Goal: Transaction & Acquisition: Download file/media

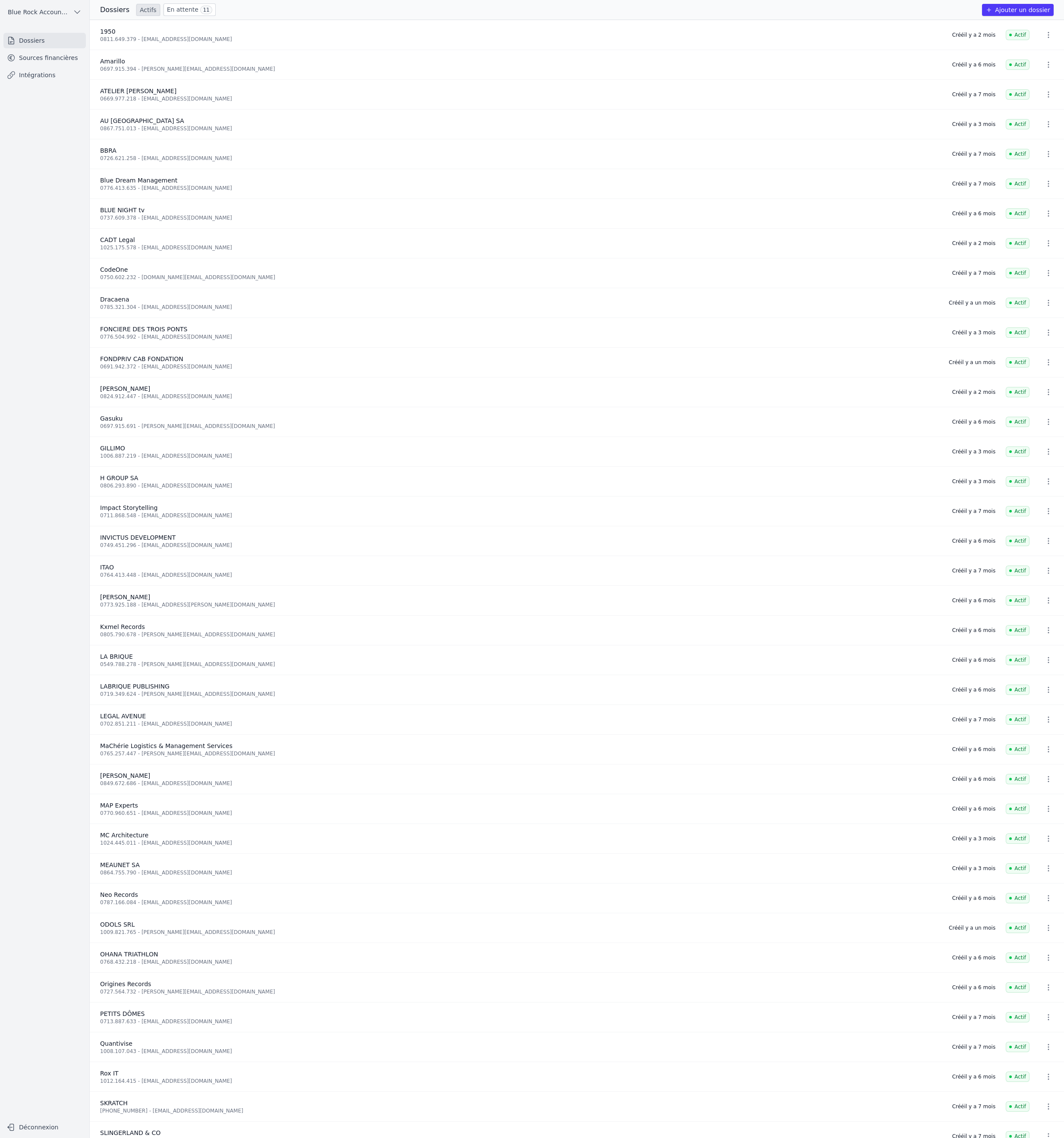
click at [79, 66] on link "Sources financières" at bounding box center [44, 58] width 82 height 16
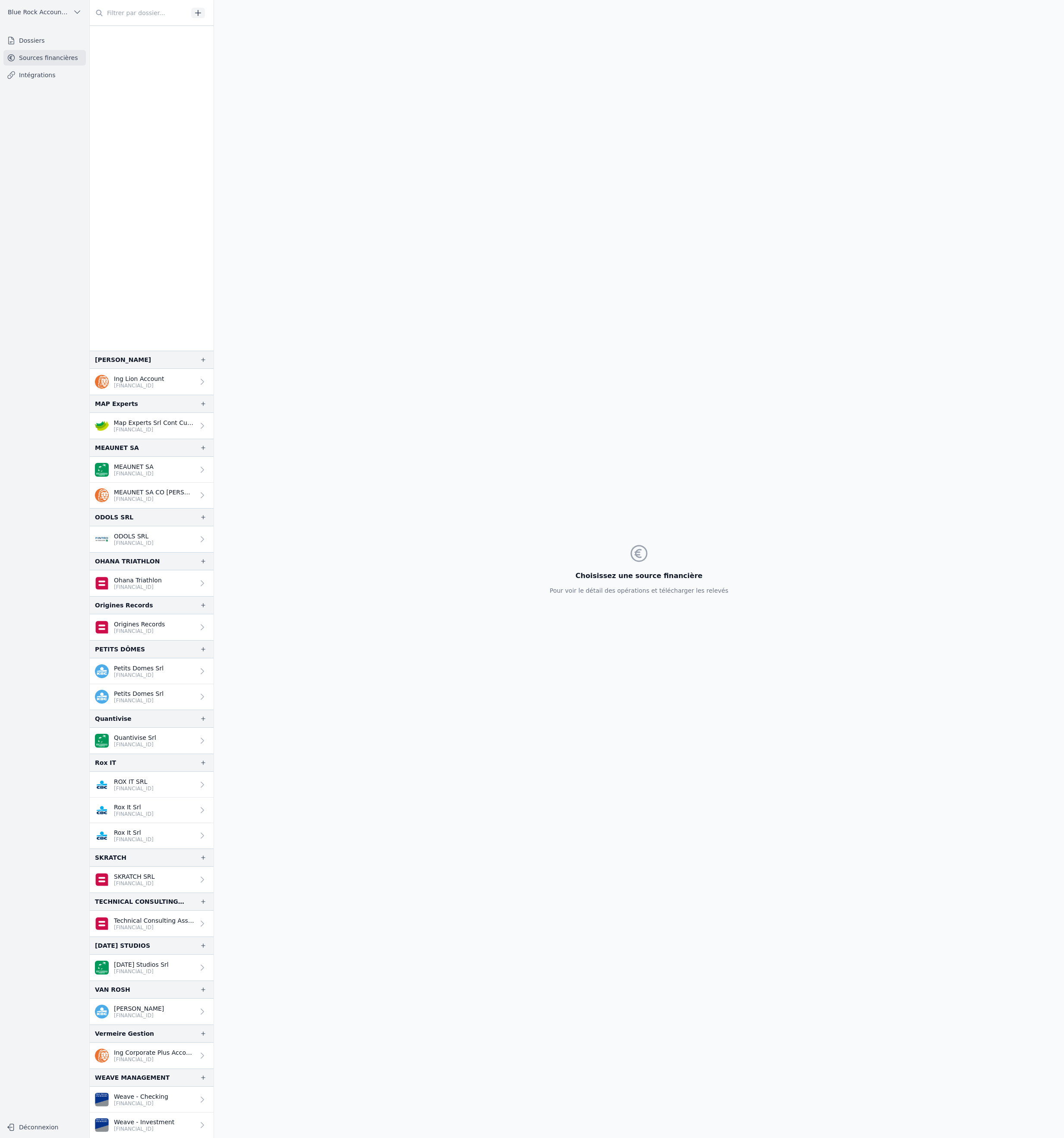
scroll to position [1920, 0]
click at [214, 483] on link "MEAUNET SA CO [PERSON_NAME] [FINANCIAL_ID]" at bounding box center [151, 495] width 124 height 25
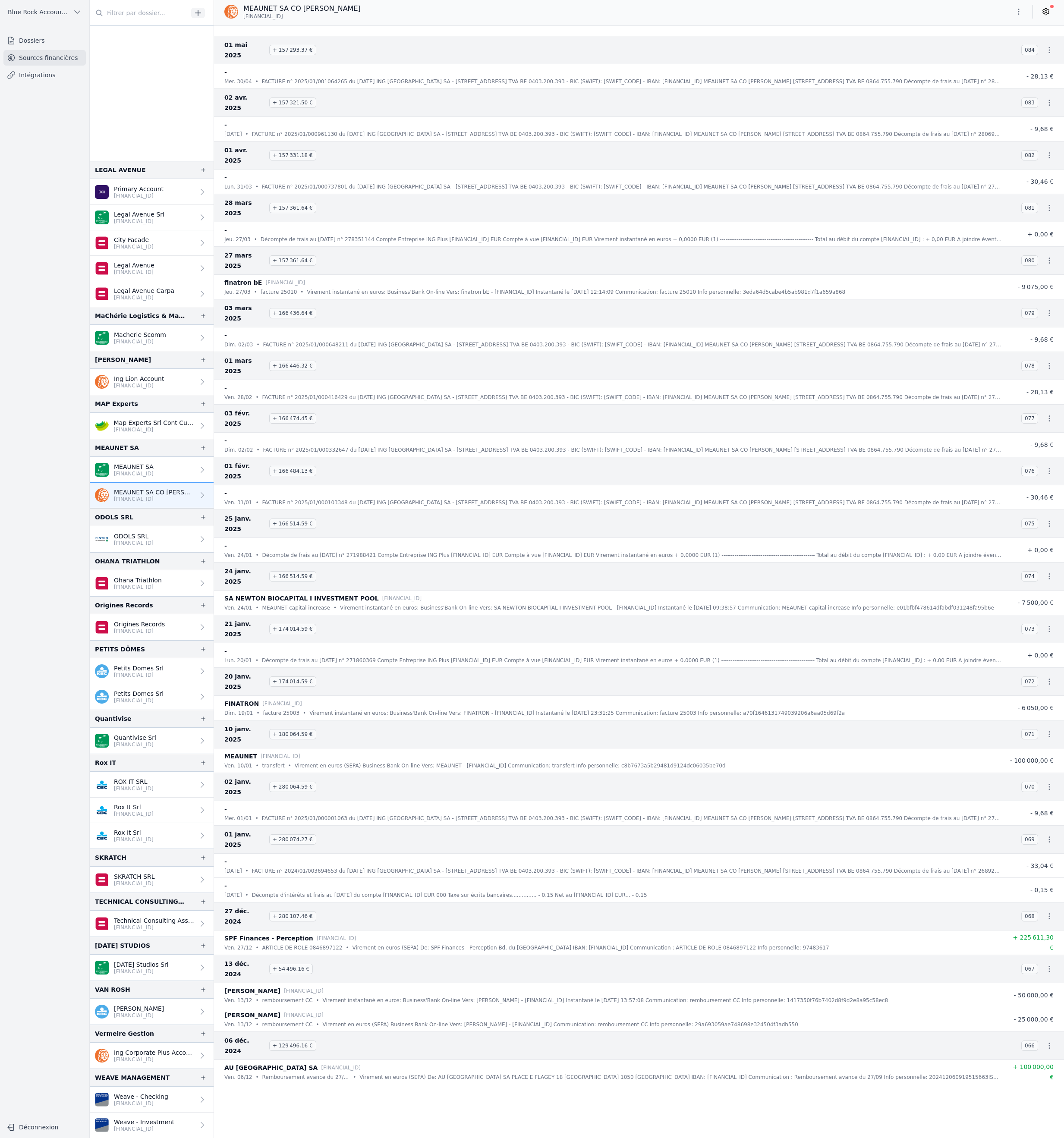
scroll to position [1127, 0]
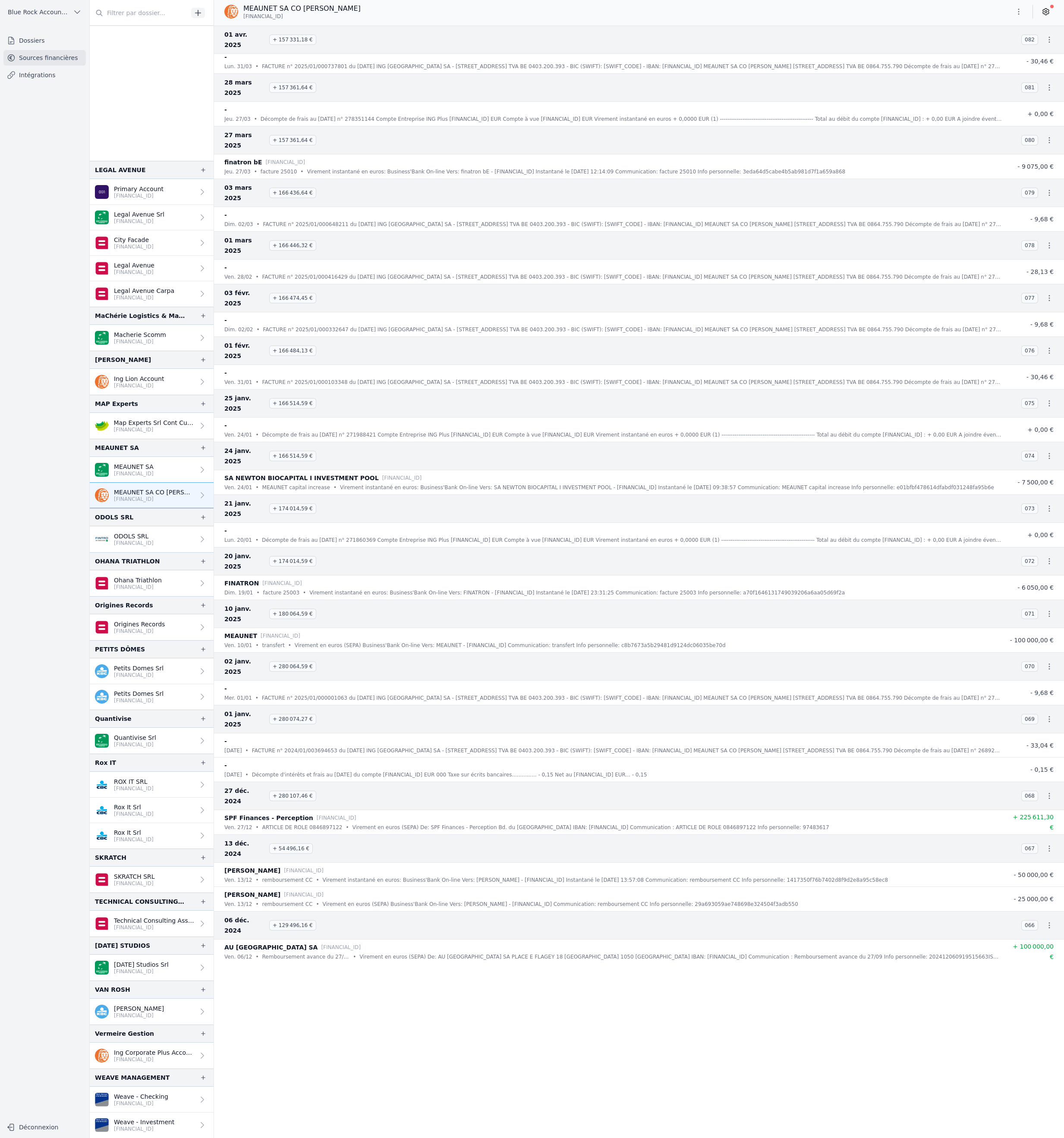
click at [1045, 724] on icon "button" at bounding box center [1049, 719] width 9 height 9
click at [1020, 928] on link "Télécharger le PDF" at bounding box center [982, 920] width 76 height 16
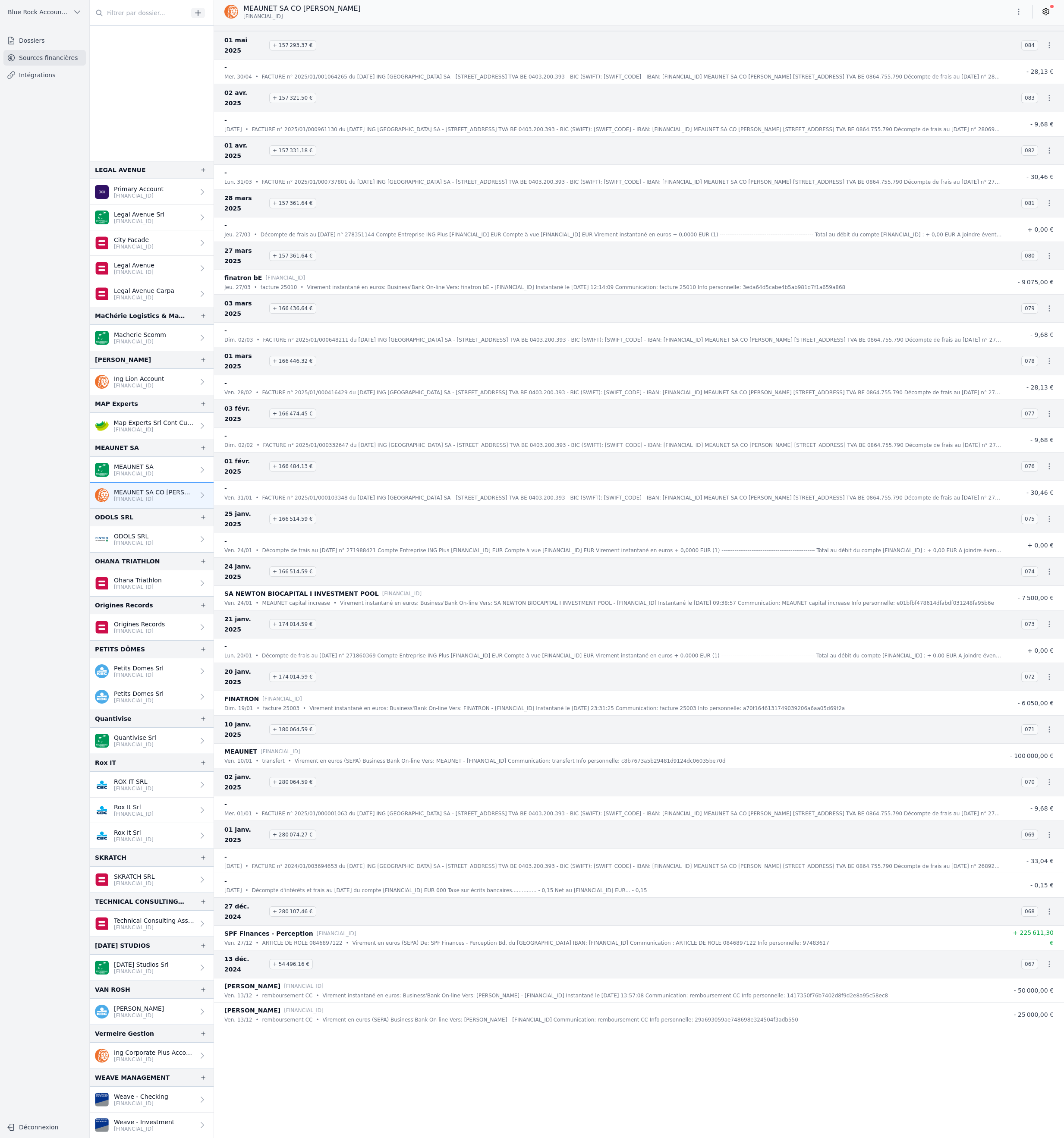
scroll to position [989, 0]
click at [1045, 367] on icon "button" at bounding box center [1049, 363] width 9 height 9
click at [1020, 499] on link "Télécharger le PDF" at bounding box center [982, 491] width 76 height 16
click at [1045, 315] on icon "button" at bounding box center [1049, 310] width 9 height 9
click at [1009, 436] on link "Télécharger le PDF" at bounding box center [982, 429] width 76 height 16
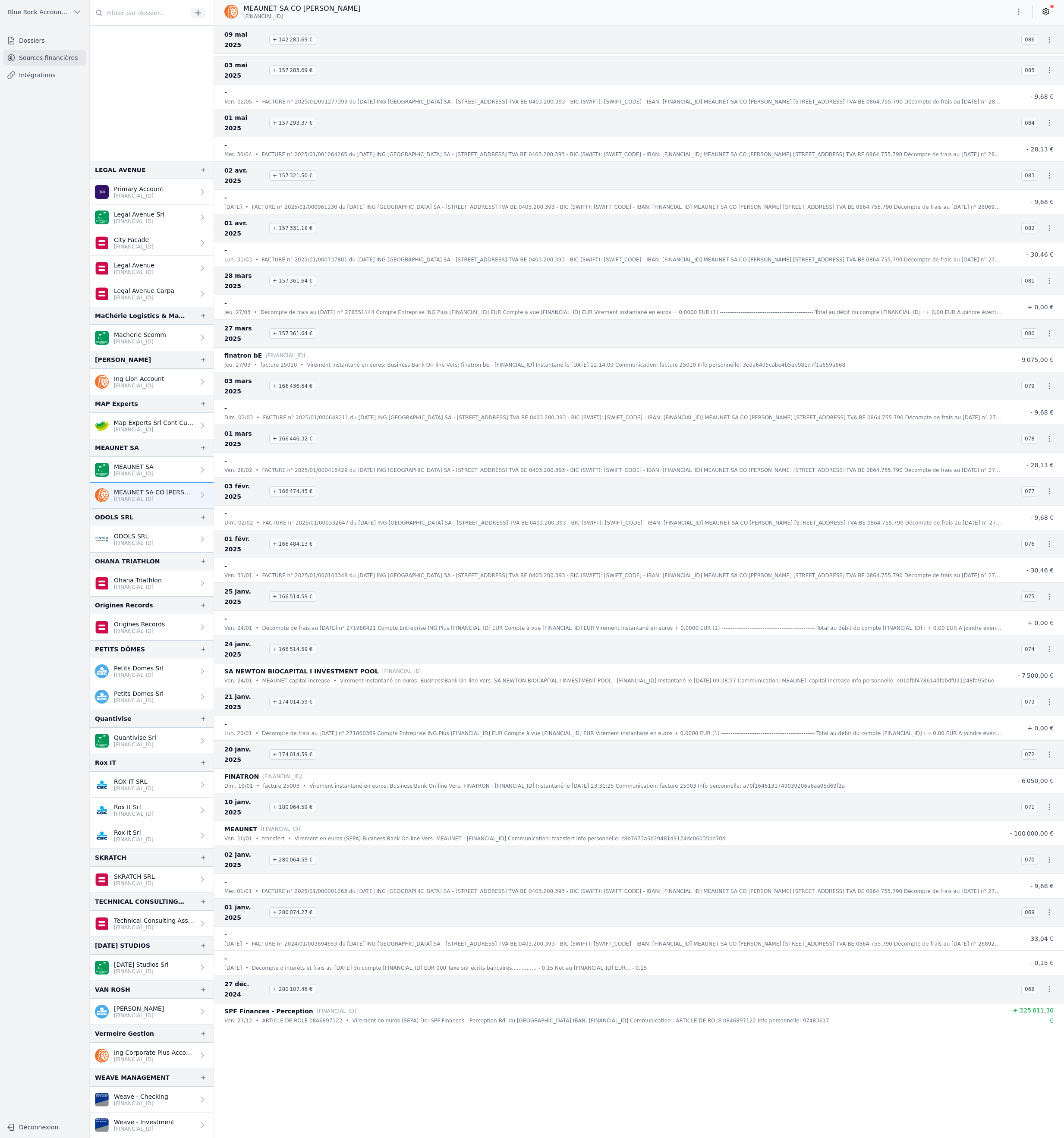
scroll to position [878, 0]
click at [1045, 130] on icon "button" at bounding box center [1049, 125] width 9 height 9
click at [992, 232] on link "Télécharger le PDF" at bounding box center [982, 224] width 76 height 16
click at [1045, 77] on icon "button" at bounding box center [1049, 73] width 9 height 9
click at [992, 169] on link "Télécharger le PDF" at bounding box center [982, 161] width 76 height 16
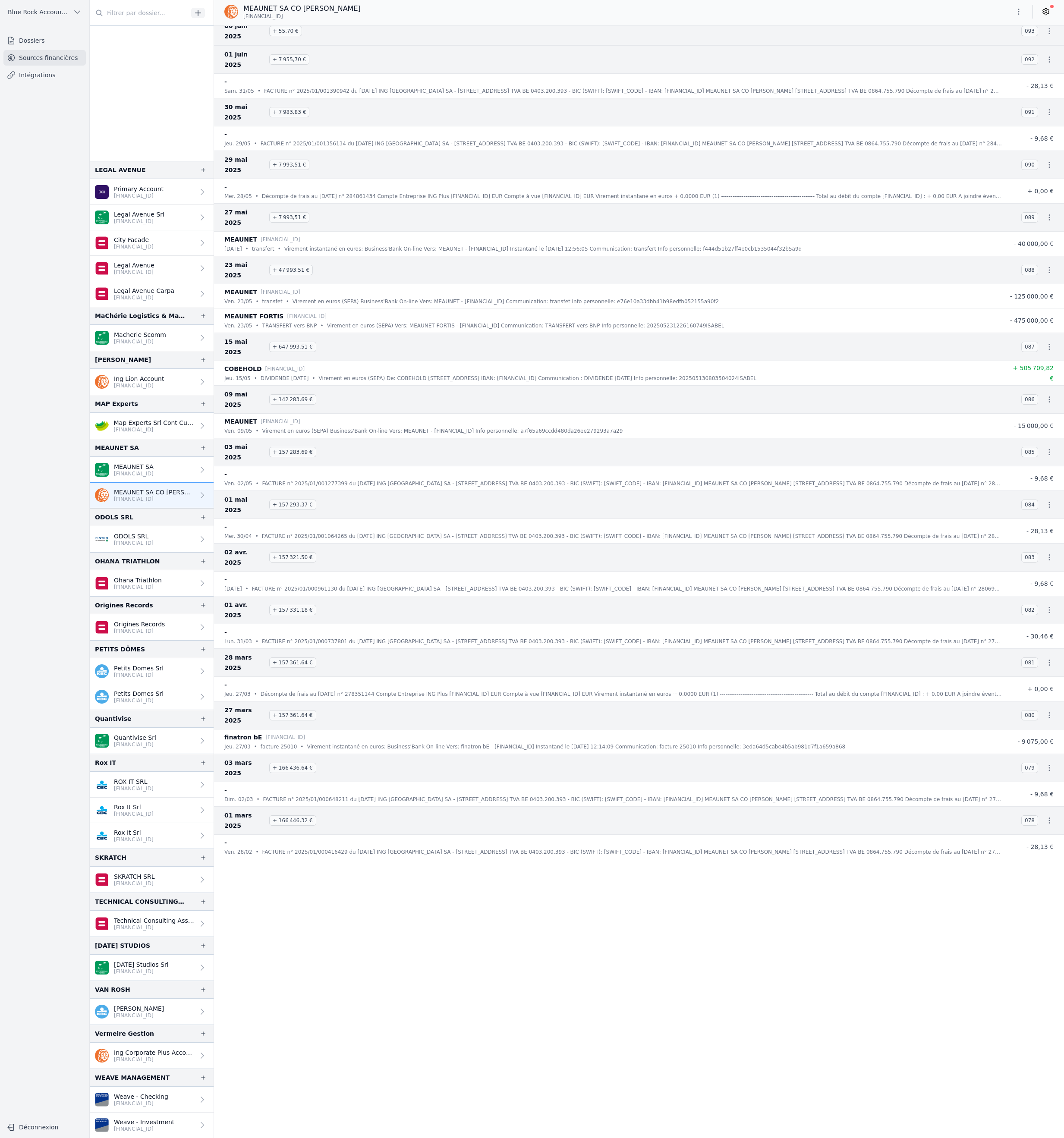
scroll to position [240, 0]
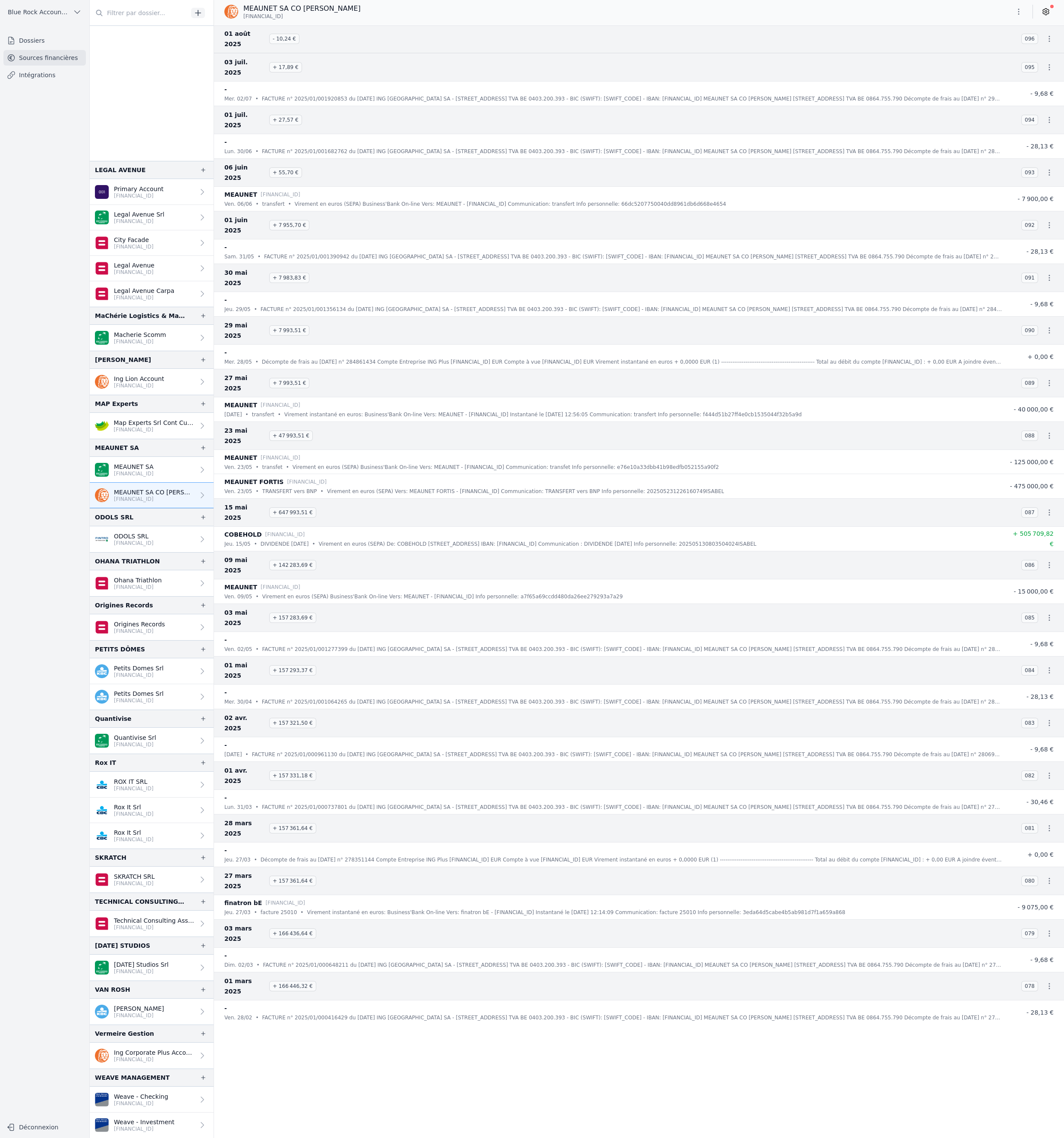
click at [1045, 177] on icon "button" at bounding box center [1049, 173] width 9 height 9
click at [1020, 267] on link "Télécharger le PDF" at bounding box center [982, 260] width 76 height 16
click at [1045, 177] on icon "button" at bounding box center [1049, 173] width 9 height 9
click at [1020, 267] on link "Télécharger le PDF" at bounding box center [982, 260] width 76 height 16
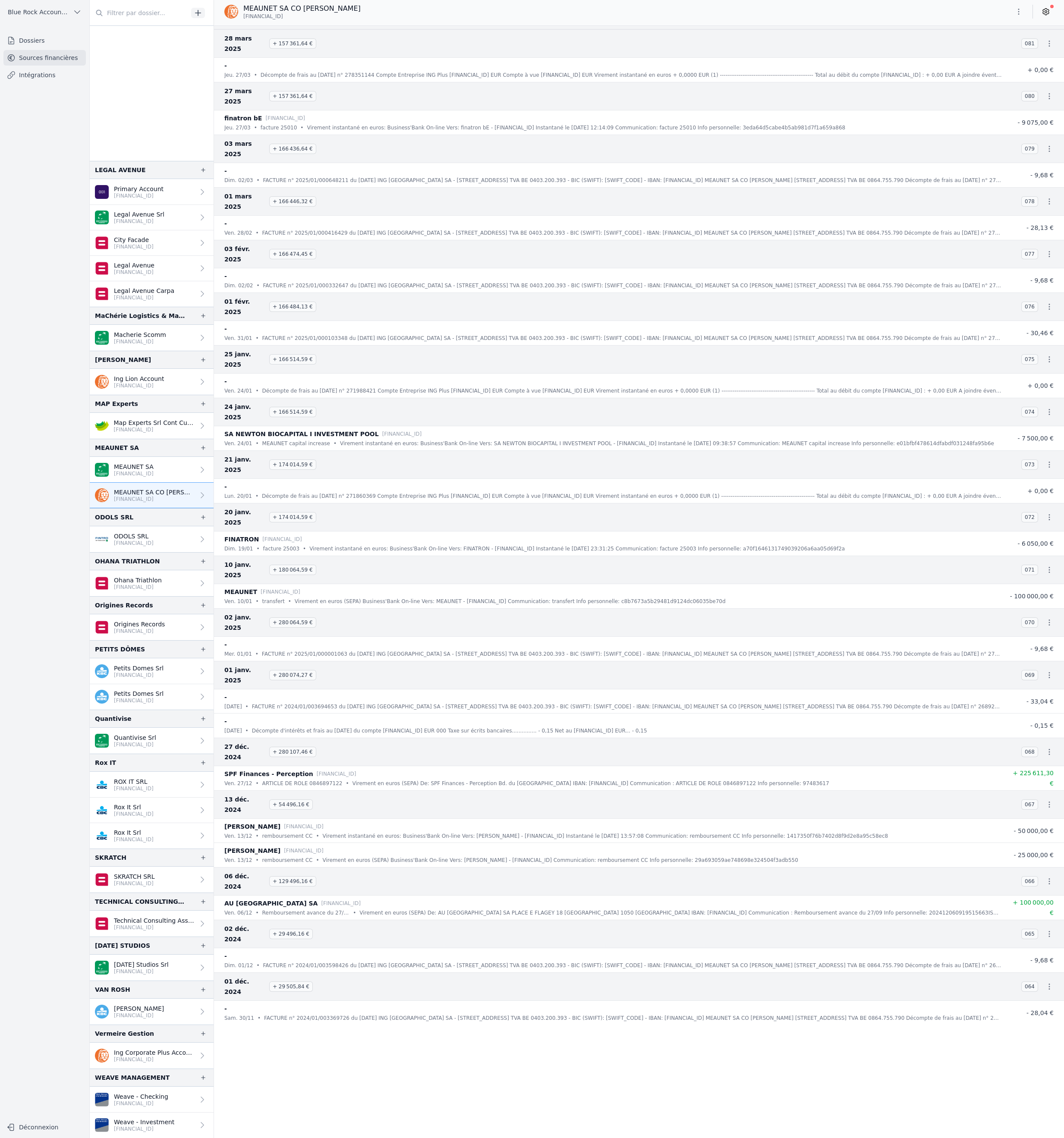
scroll to position [1169, 0]
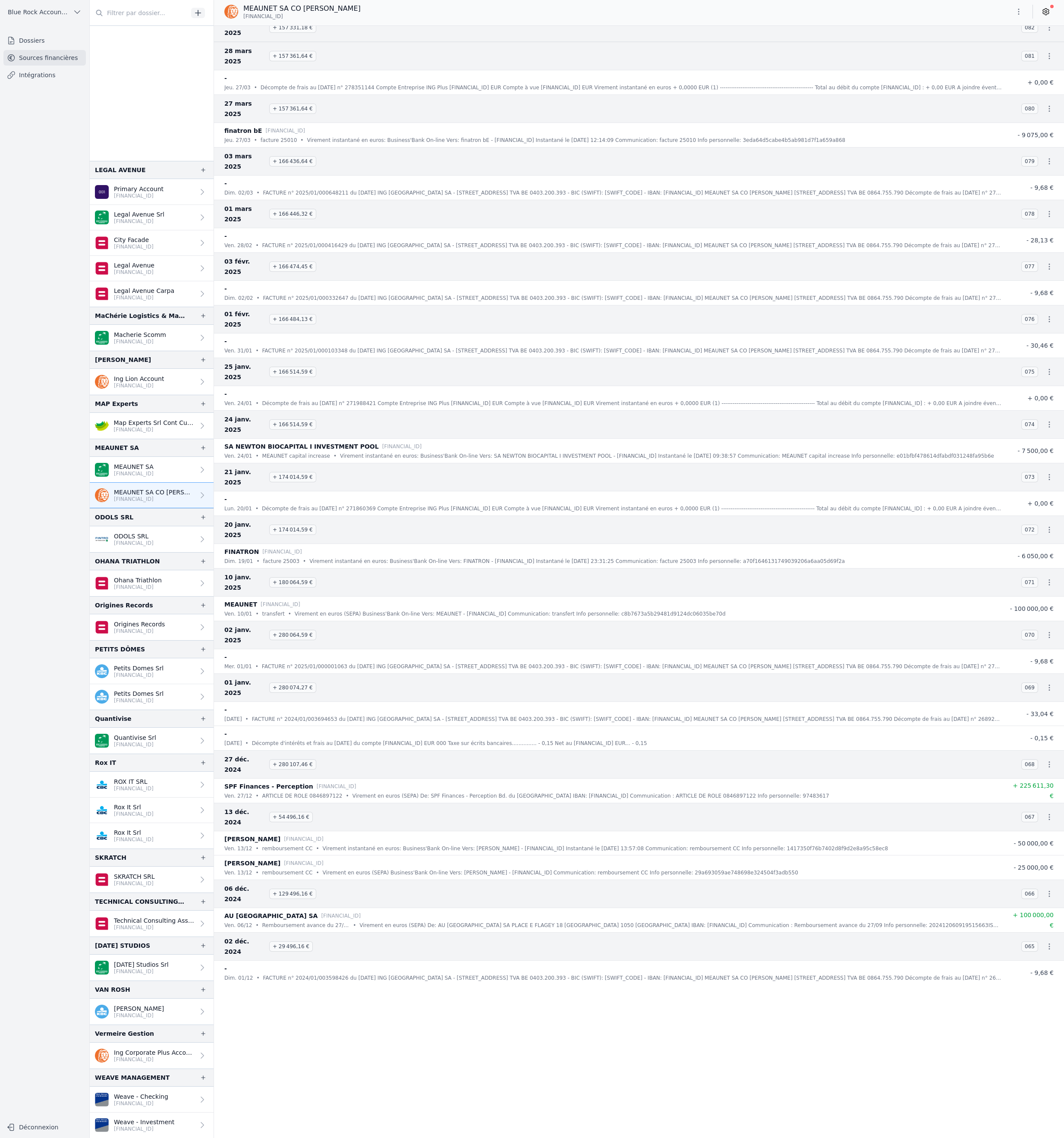
click at [1049, 165] on icon "button" at bounding box center [1049, 161] width 1 height 6
click at [1016, 256] on link "Télécharger le PDF" at bounding box center [982, 248] width 76 height 16
click at [1045, 692] on icon "button" at bounding box center [1049, 688] width 9 height 9
click at [1040, 845] on div at bounding box center [532, 569] width 1064 height 1138
click at [1045, 692] on icon "button" at bounding box center [1049, 688] width 9 height 9
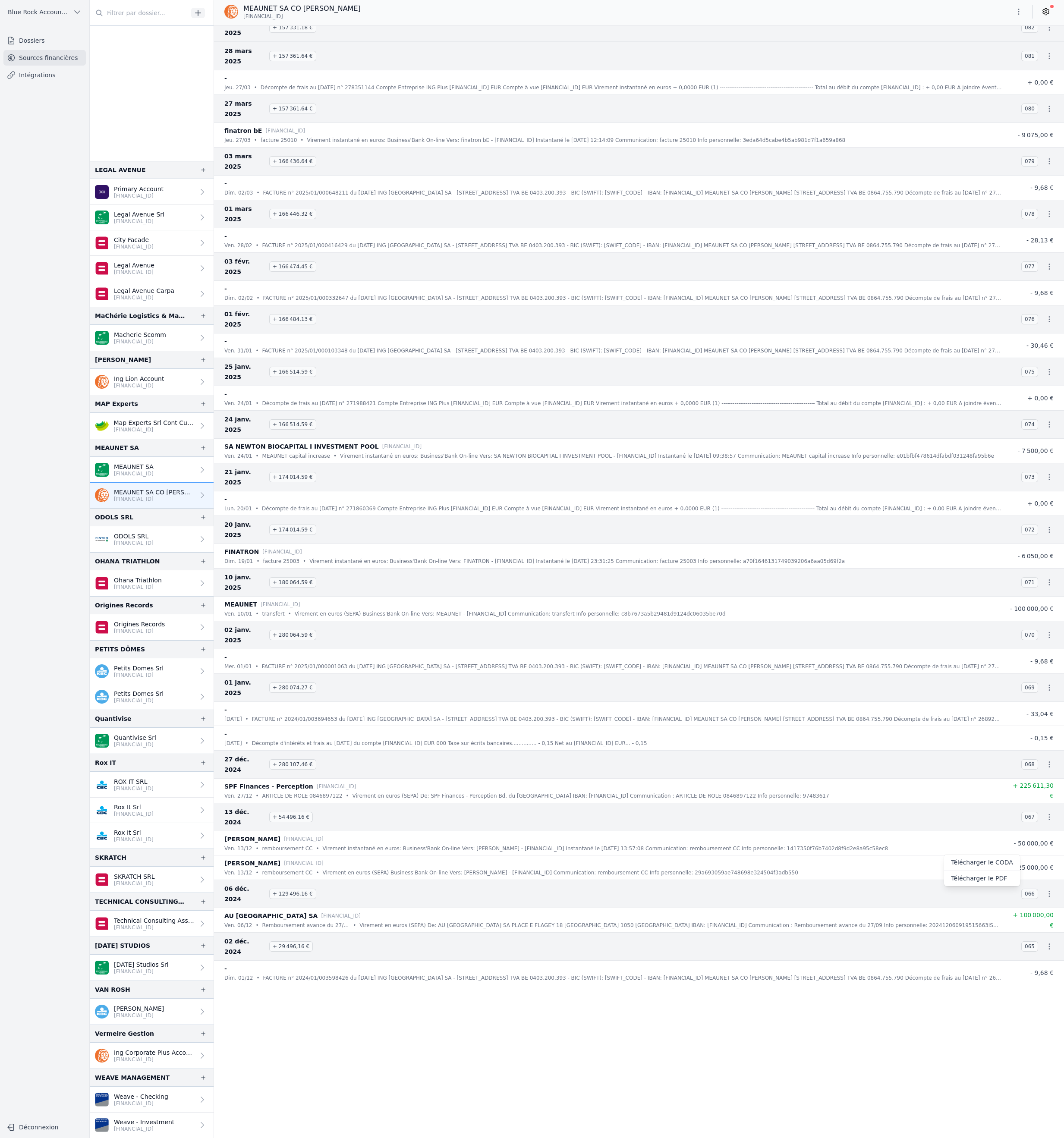
click at [1020, 886] on link "Télécharger le PDF" at bounding box center [982, 878] width 76 height 16
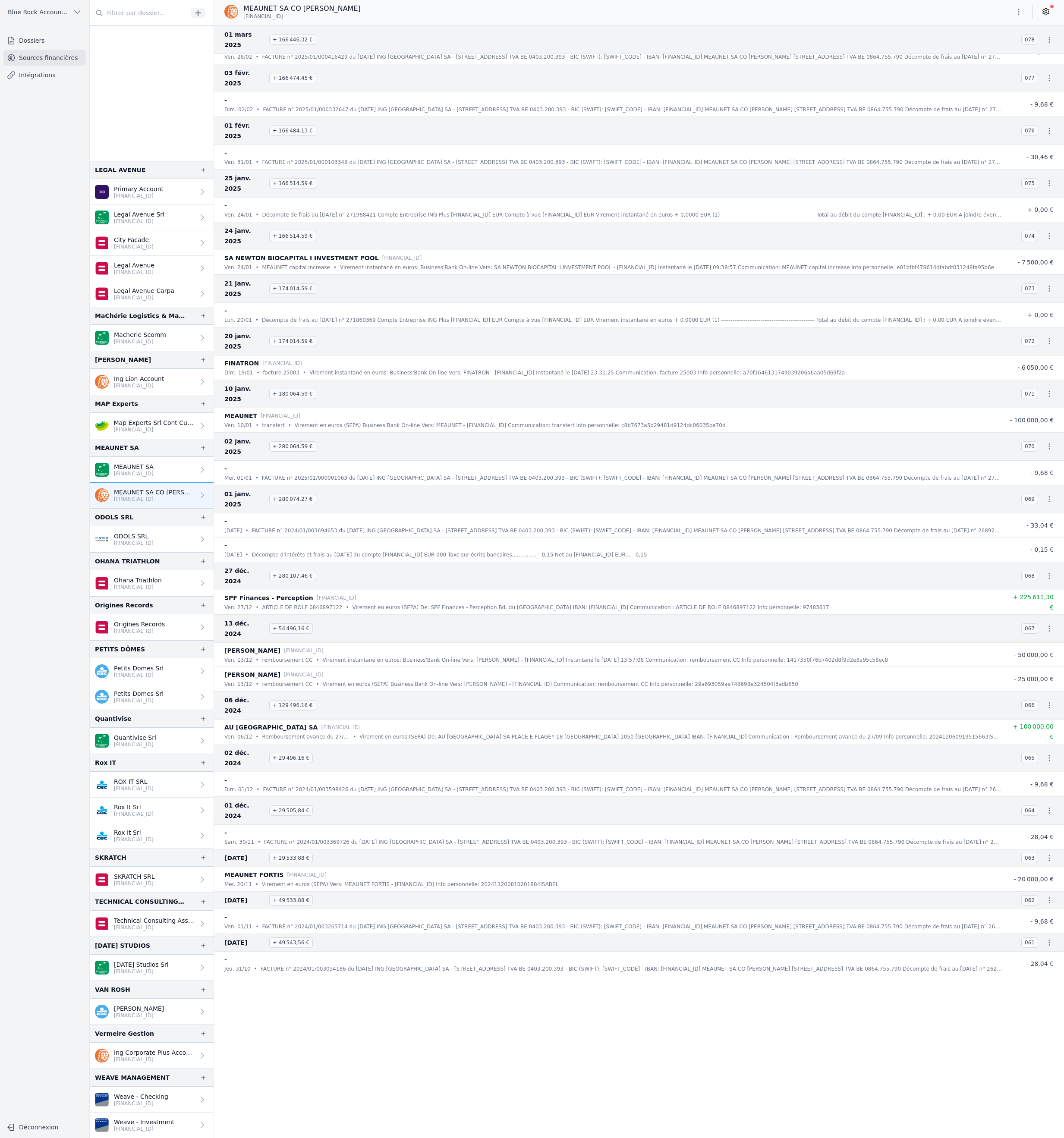
scroll to position [1398, 0]
click at [1045, 505] on icon "button" at bounding box center [1049, 501] width 9 height 9
click at [1013, 657] on link "Télécharger le PDF" at bounding box center [982, 650] width 76 height 16
click at [802, 536] on p "FACTURE n° 2024/01/003694653 du [DATE] ING [GEOGRAPHIC_DATA] SA - [STREET_ADDRE…" at bounding box center [627, 532] width 750 height 9
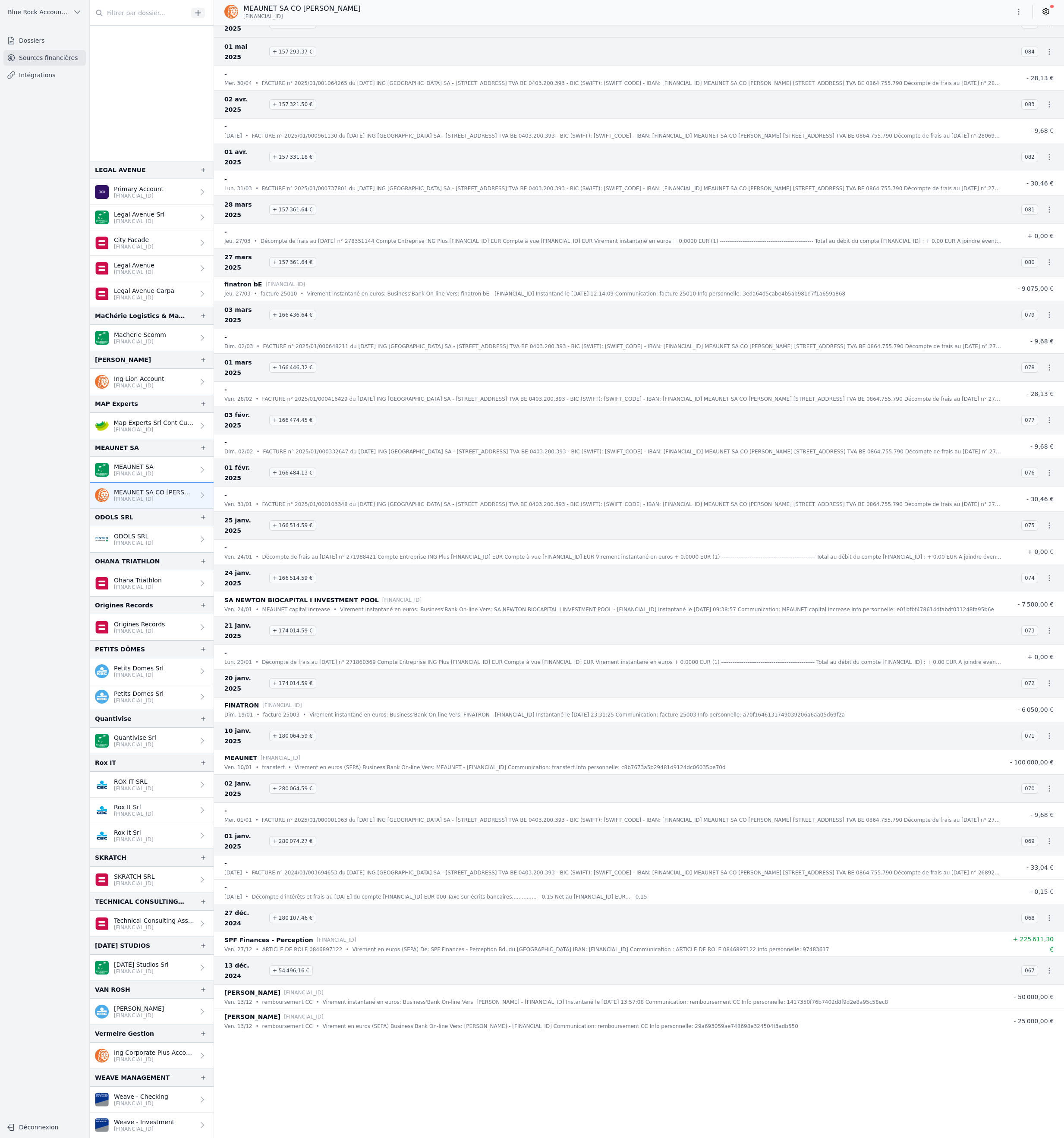
scroll to position [983, 0]
click at [1045, 57] on icon "button" at bounding box center [1049, 53] width 9 height 9
click at [1018, 127] on link "Télécharger le PDF" at bounding box center [982, 119] width 76 height 16
click at [883, 510] on p "FACTURE n° 2025/01/000103348 du [DATE] ING [GEOGRAPHIC_DATA] SA - [STREET_ADDRE…" at bounding box center [632, 505] width 740 height 9
click at [923, 352] on p "FACTURE n° 2025/01/000648211 du [DATE] ING [GEOGRAPHIC_DATA] SA - [STREET_ADDRE…" at bounding box center [632, 348] width 739 height 9
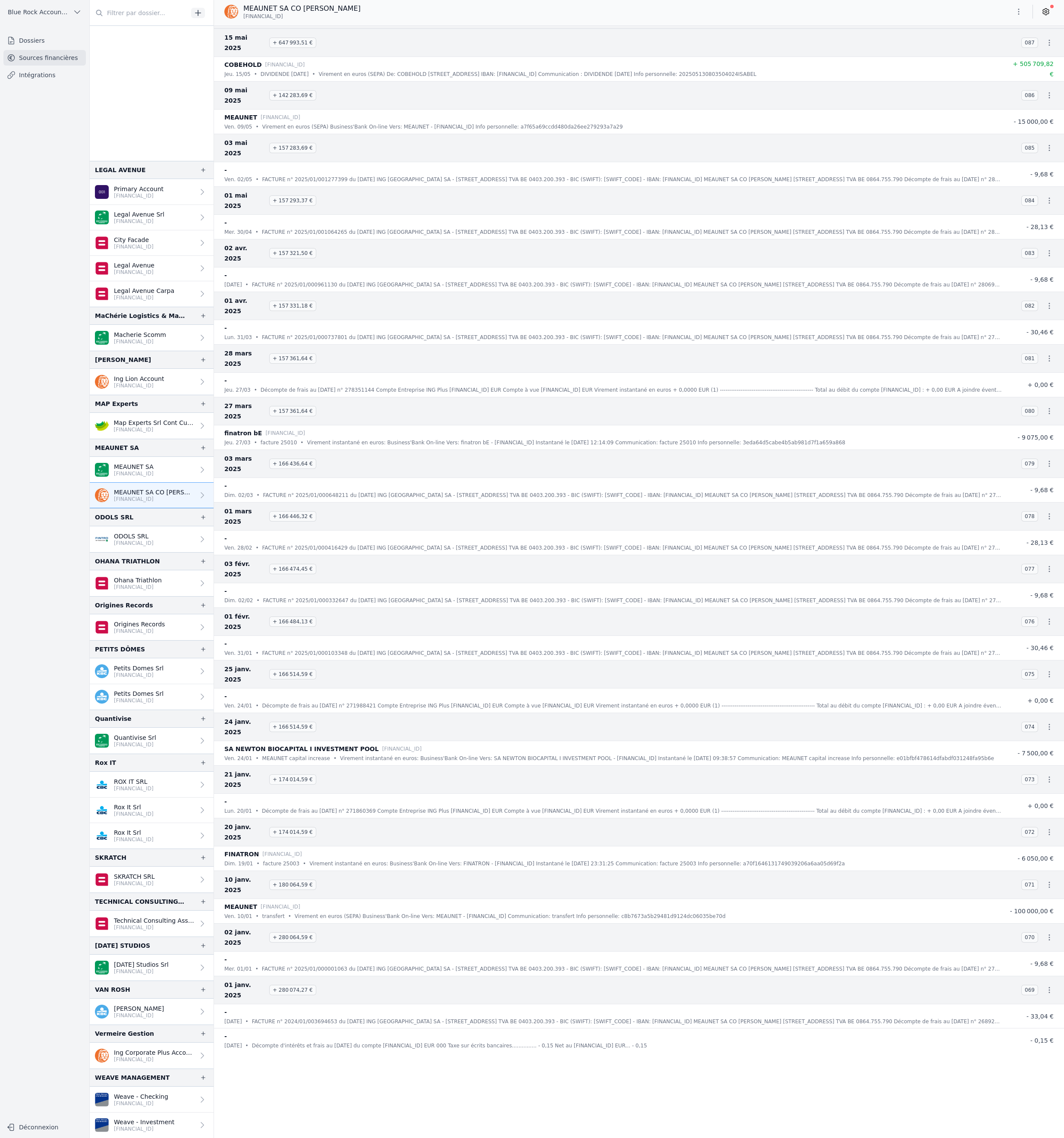
scroll to position [763, 0]
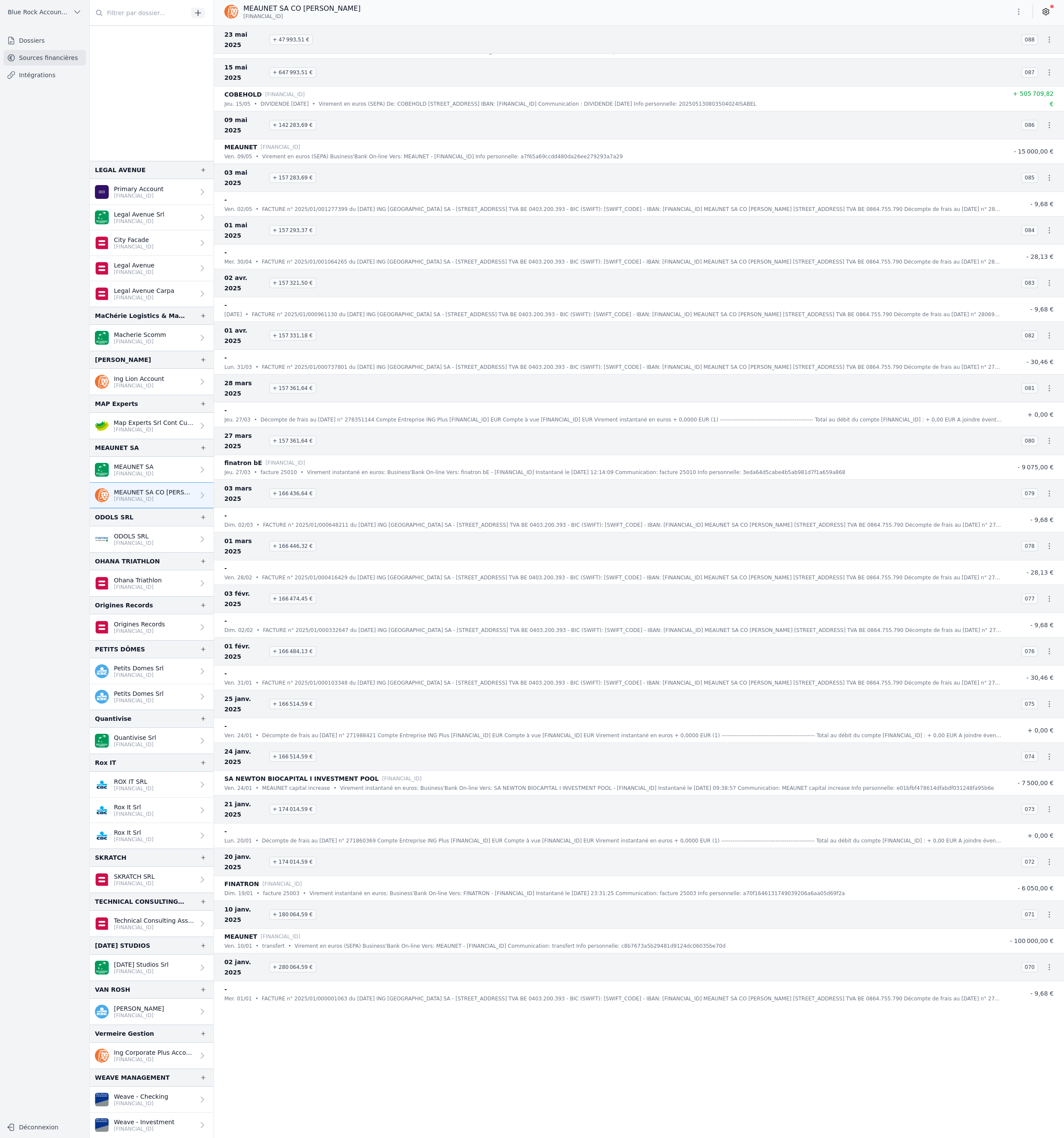
click at [1045, 182] on icon "button" at bounding box center [1049, 178] width 9 height 9
click at [1006, 285] on link "Télécharger le PDF" at bounding box center [982, 277] width 76 height 16
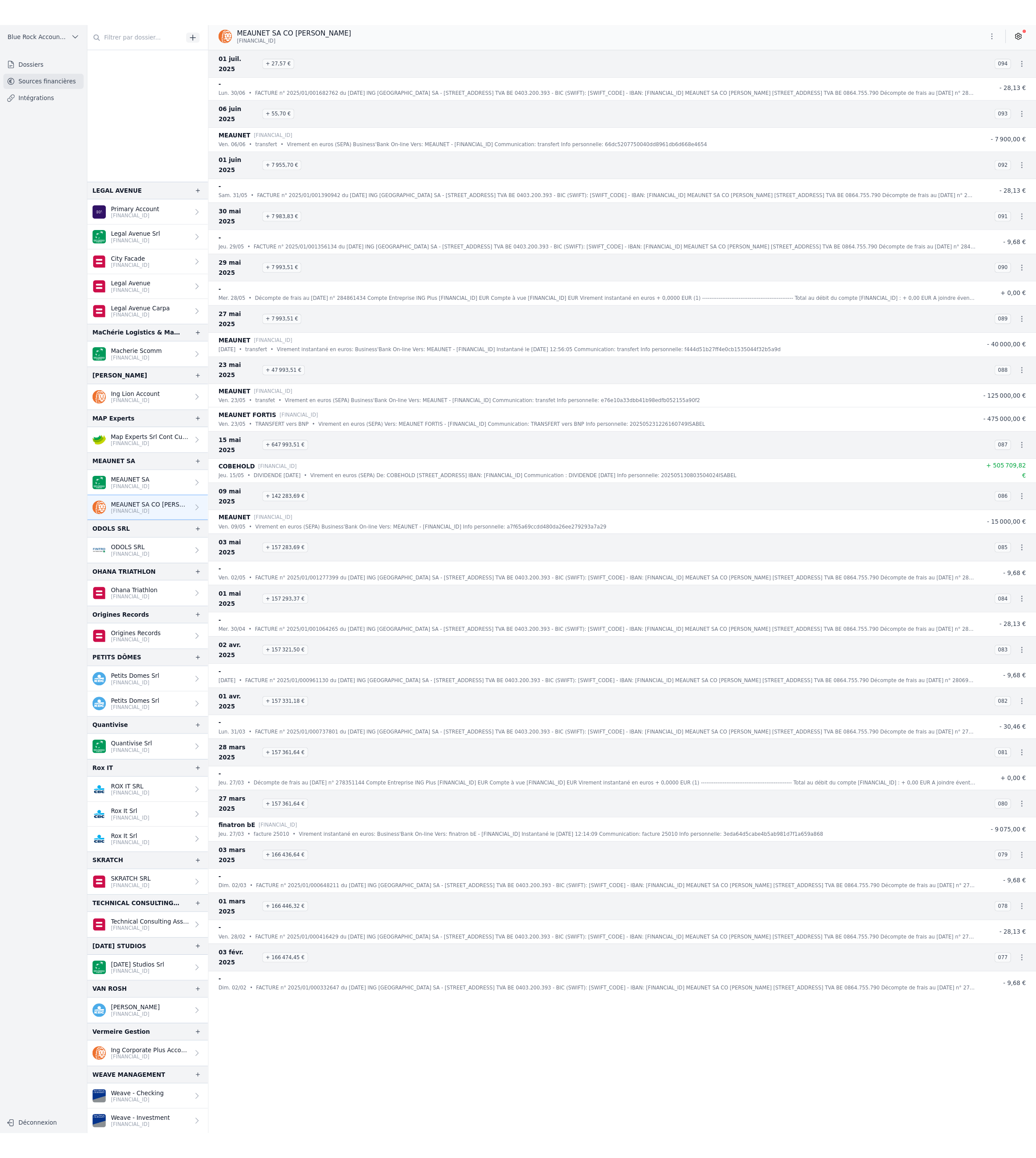
scroll to position [343, 0]
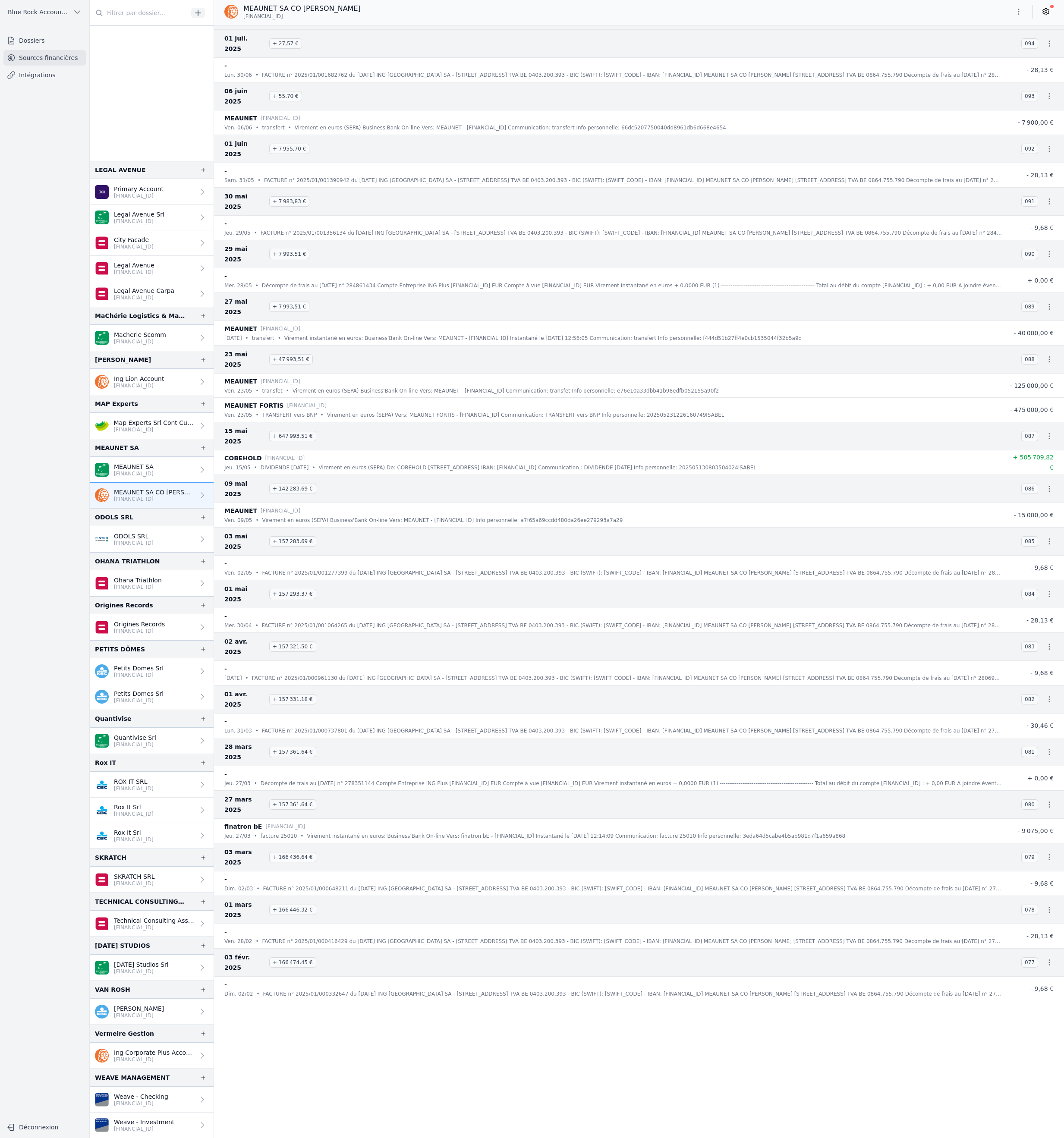
click at [1045, 100] on icon "button" at bounding box center [1049, 96] width 9 height 9
click at [1020, 170] on link "Télécharger le PDF" at bounding box center [982, 163] width 76 height 16
click at [587, 107] on h3 "[DATE] + 55,70 €" at bounding box center [617, 96] width 786 height 21
click at [1045, 48] on icon "button" at bounding box center [1049, 44] width 9 height 9
click at [1018, 108] on link "Télécharger le PDF" at bounding box center [982, 100] width 76 height 16
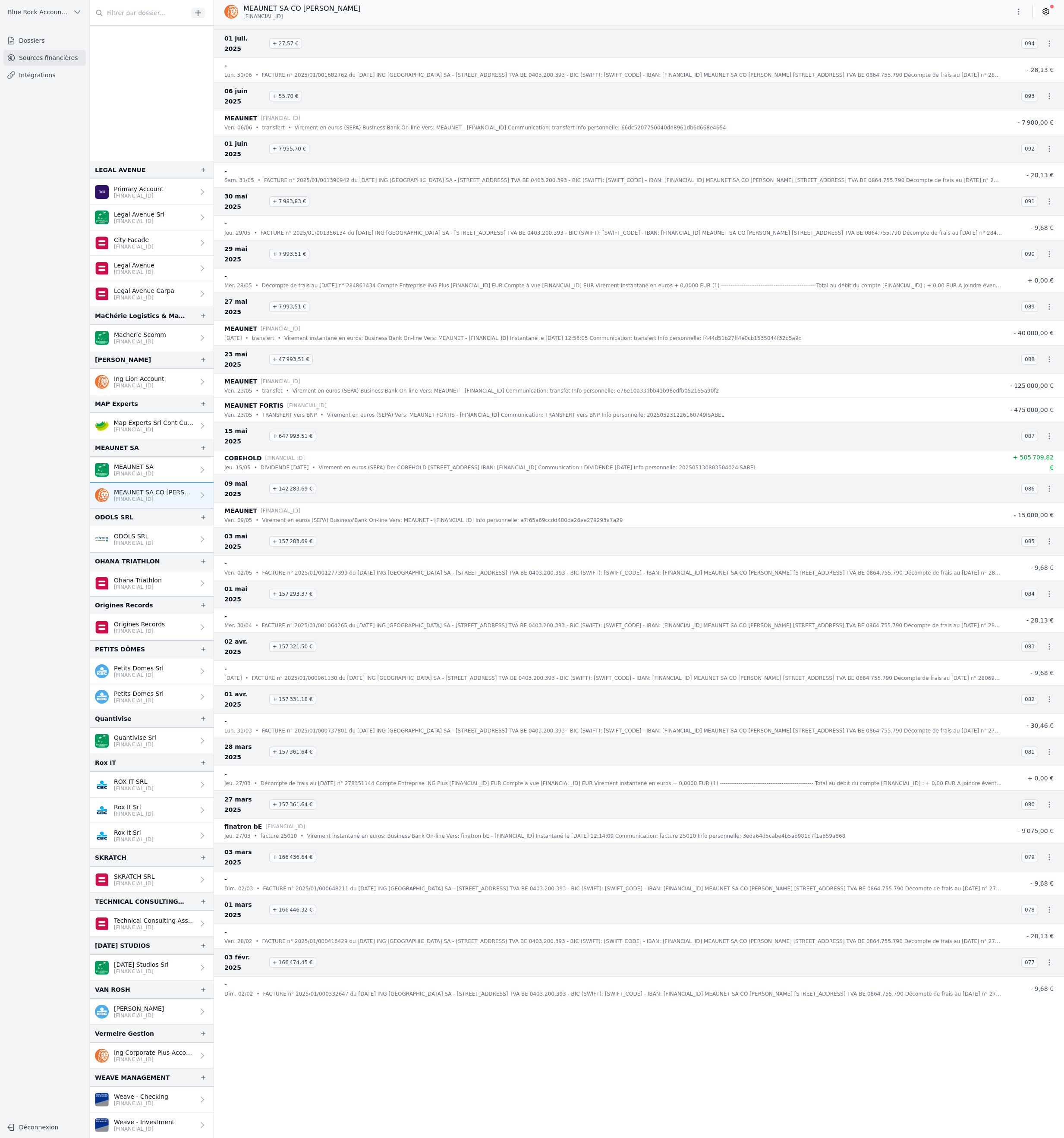
drag, startPoint x: 561, startPoint y: 74, endPoint x: 566, endPoint y: 76, distance: 5.4
click at [562, 58] on div "[DATE] + 27,57 € 094" at bounding box center [638, 43] width 850 height 28
click at [1045, 48] on icon "button" at bounding box center [1049, 44] width 9 height 9
click at [1016, 108] on link "Télécharger le PDF" at bounding box center [982, 100] width 76 height 16
